Goal: Information Seeking & Learning: Learn about a topic

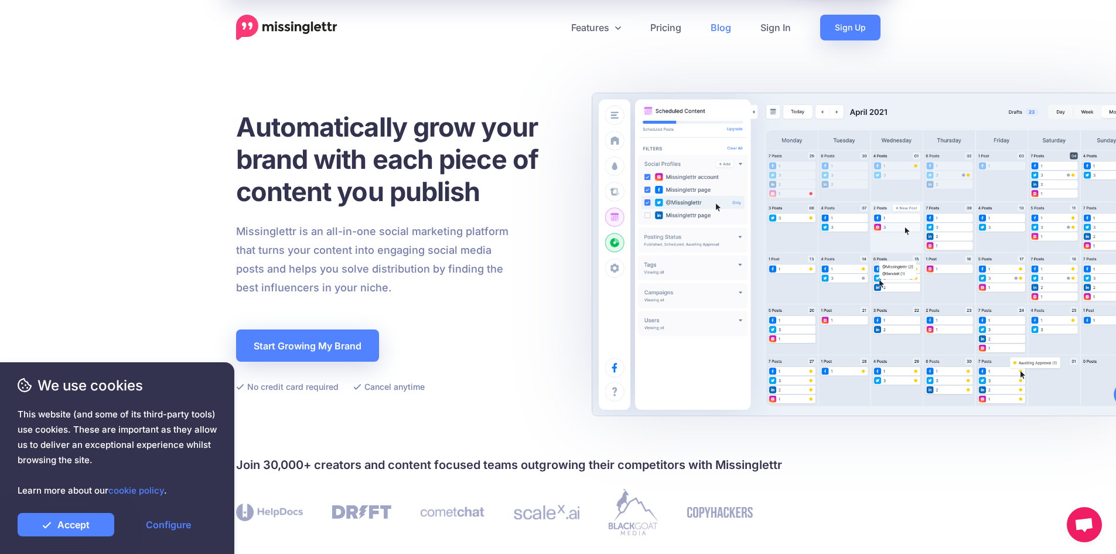
click at [730, 32] on link "Blog" at bounding box center [721, 28] width 50 height 26
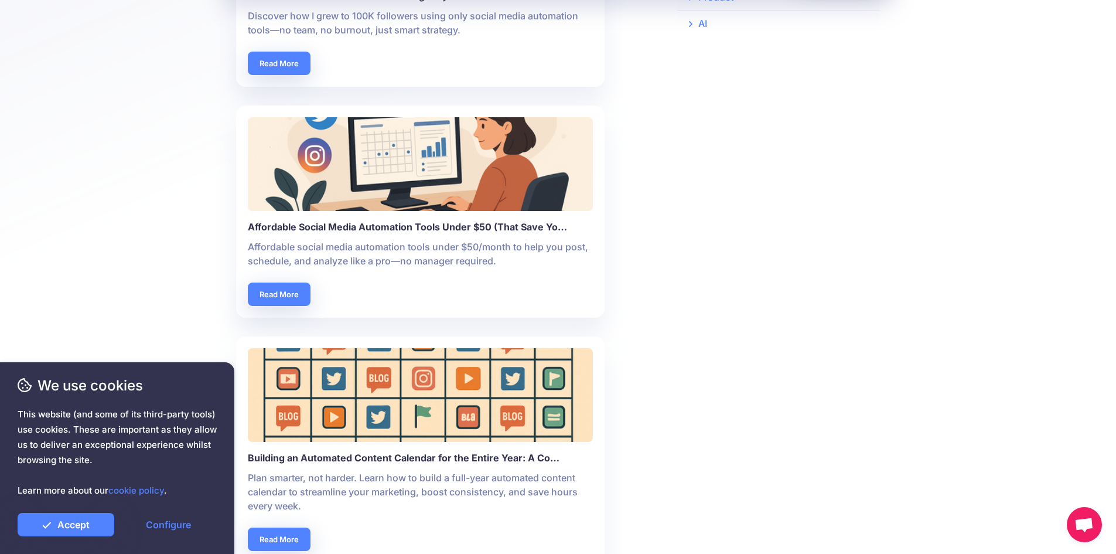
scroll to position [410, 0]
